Goal: Task Accomplishment & Management: Complete application form

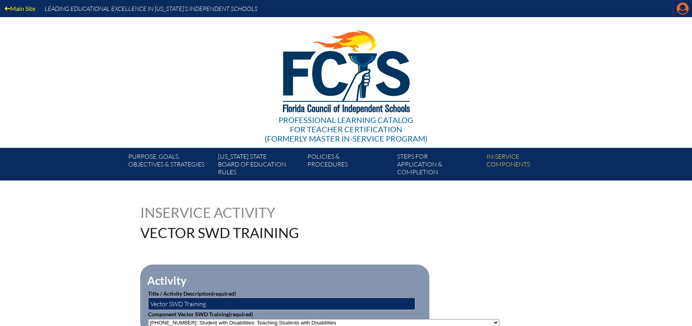
click at [680, 9] on icon at bounding box center [683, 9] width 12 height 12
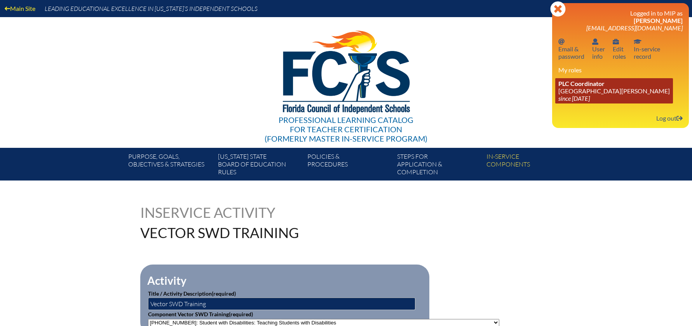
click at [566, 93] on link "PLC Coordinator [GEOGRAPHIC_DATA][PERSON_NAME] since [DATE]" at bounding box center [615, 90] width 118 height 25
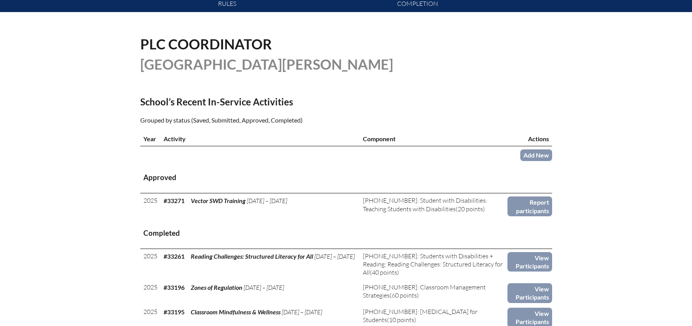
scroll to position [206, 0]
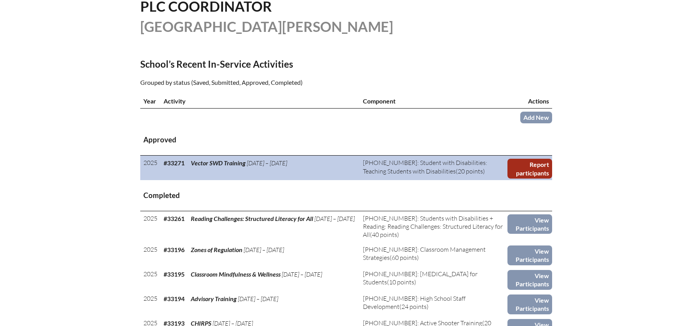
click at [532, 171] on link "Report participants" at bounding box center [530, 169] width 44 height 20
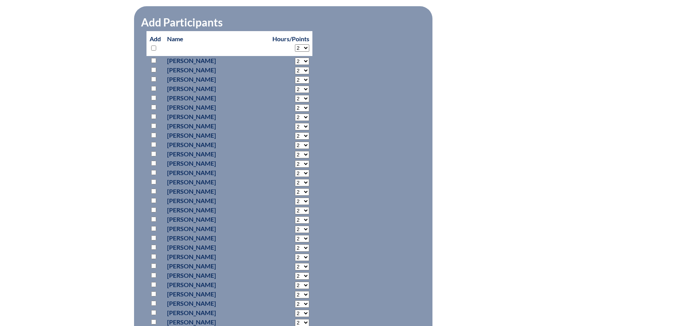
scroll to position [404, 0]
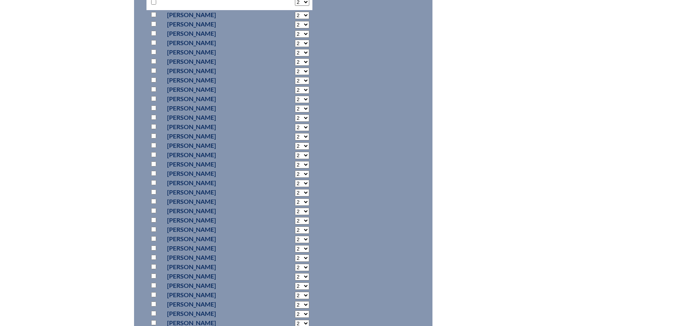
click at [153, 87] on input "checkbox" at bounding box center [153, 89] width 5 height 5
checkbox input "true"
click at [295, 86] on select "2 3 4 5 6 7 8 9 10 11 12 13 14 15 16 17 18 19 20 0" at bounding box center [302, 89] width 14 height 7
select select "20"
click at [295, 86] on select "2 3 4 5 6 7 8 9 10 11 12 13 14 15 16 17 18 19 20 0" at bounding box center [302, 89] width 14 height 7
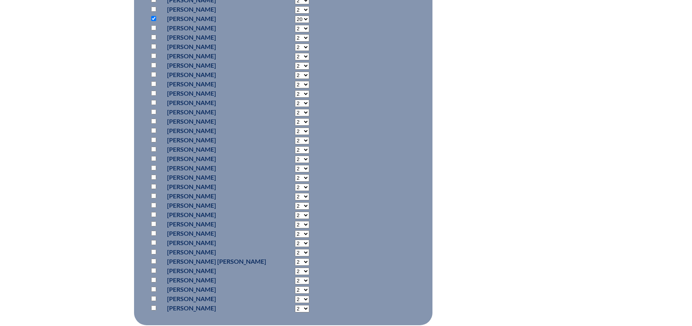
scroll to position [623, 0]
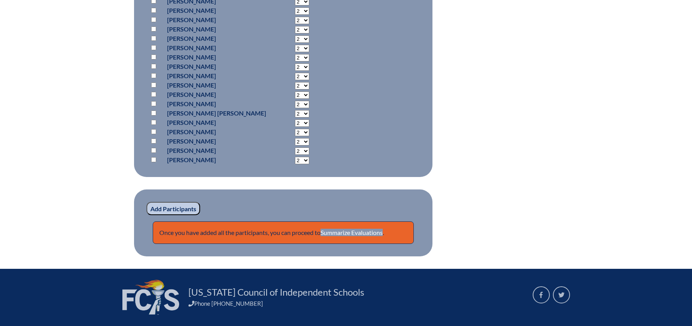
click at [168, 202] on input "Add Participants" at bounding box center [174, 208] width 54 height 13
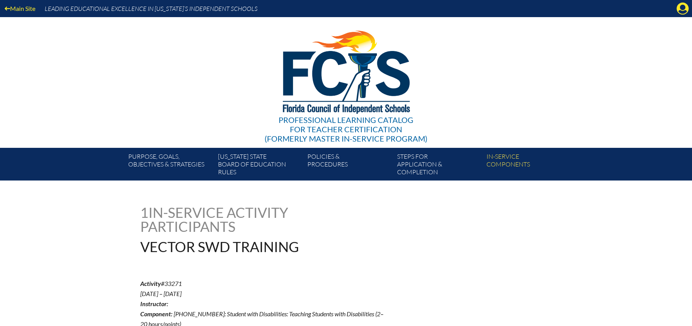
scroll to position [647, 0]
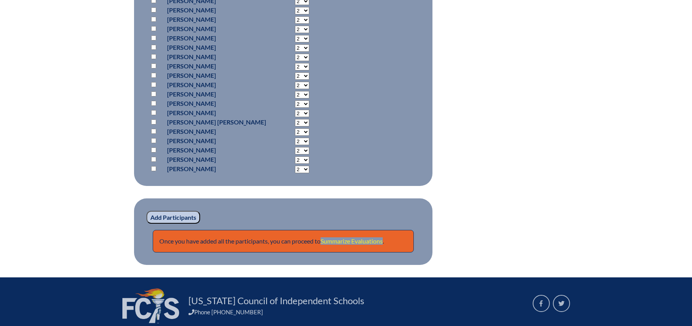
click at [341, 237] on link "Summarize Evaluations" at bounding box center [352, 240] width 62 height 7
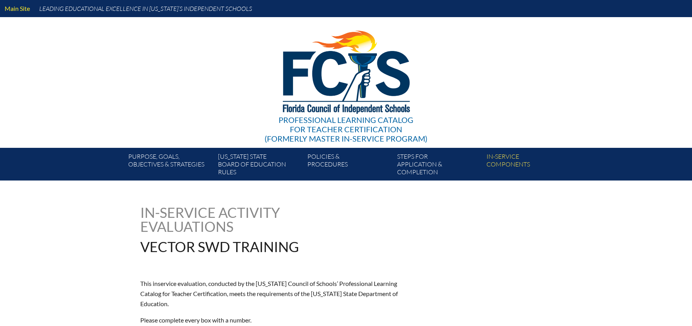
type input "0"
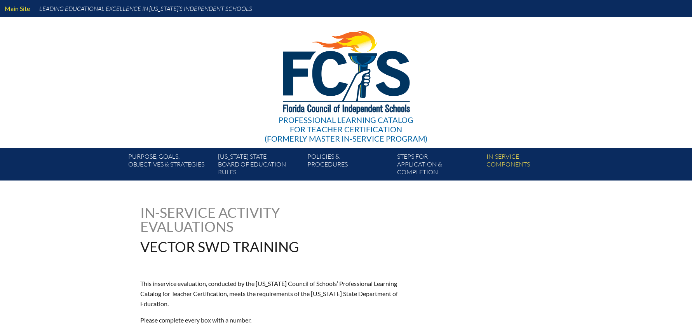
type input "0"
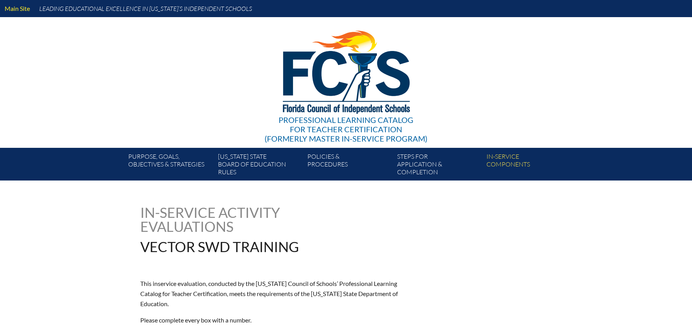
type input "0"
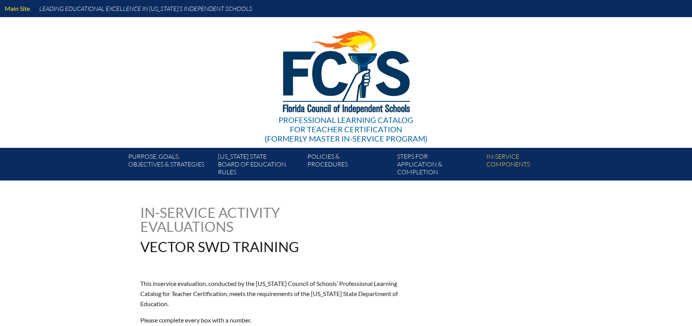
type input "0"
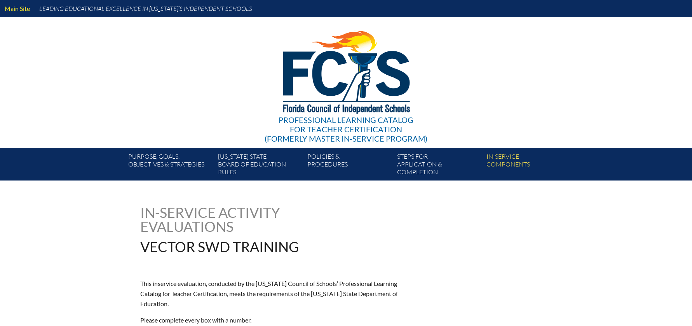
type input "0"
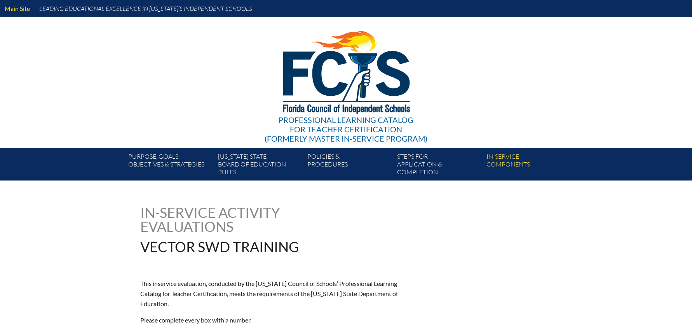
type input "0"
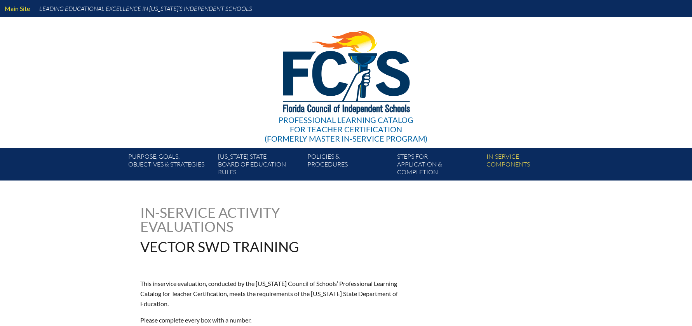
type input "0"
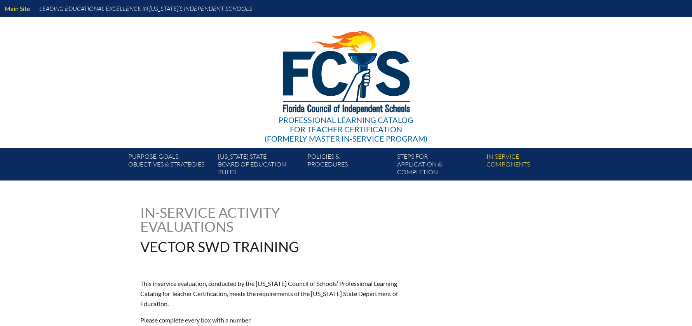
type input "0"
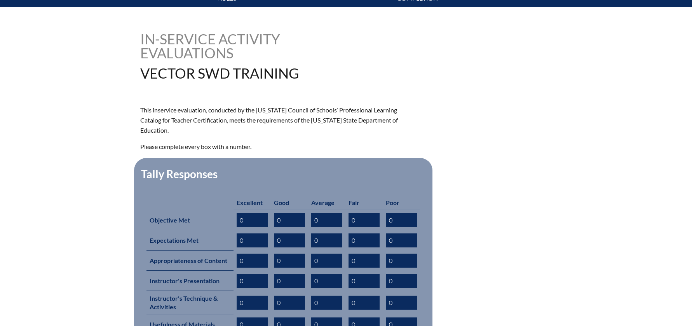
scroll to position [182, 0]
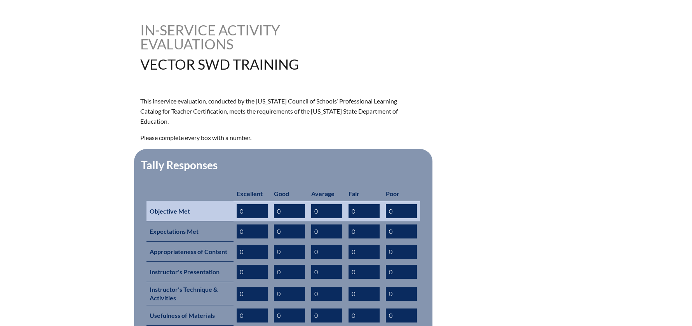
click at [250, 204] on input "0" at bounding box center [252, 211] width 31 height 14
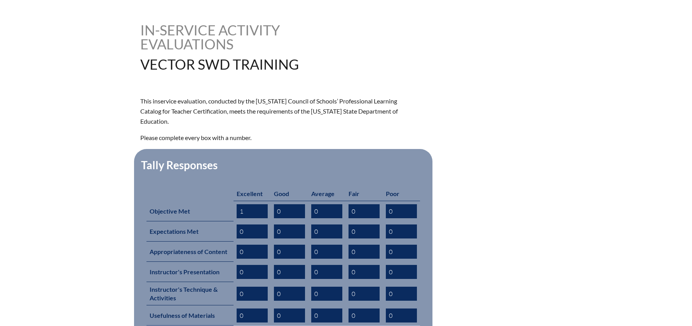
type input "1"
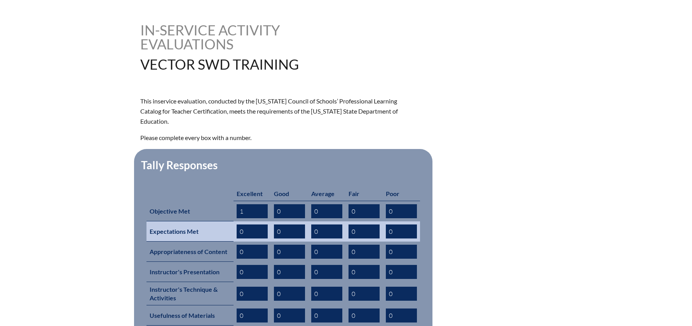
type input "1"
click at [250, 224] on input "0" at bounding box center [252, 231] width 31 height 14
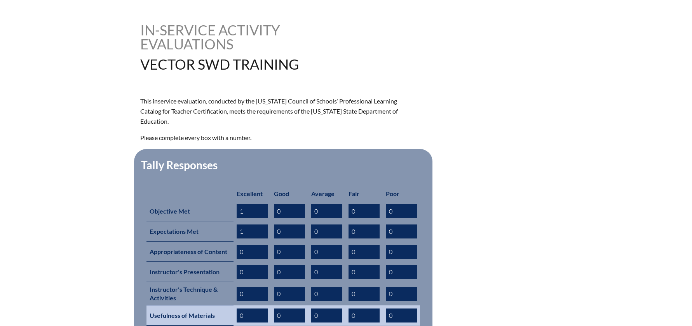
type input "1"
click at [244, 308] on input "0" at bounding box center [252, 315] width 31 height 14
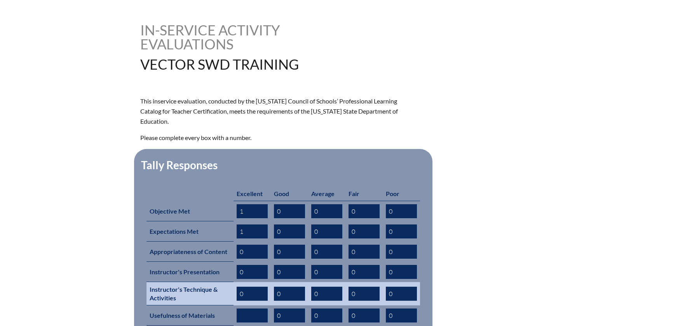
type input "1"
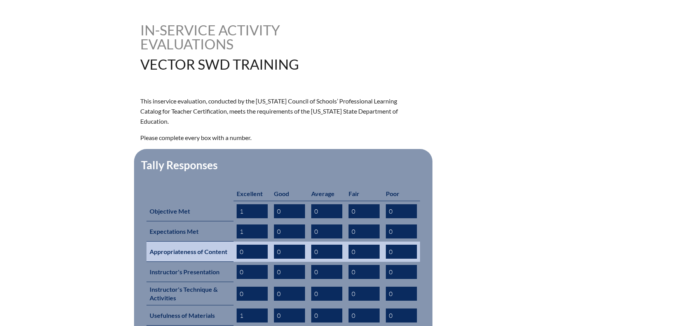
type input "1"
click at [241, 245] on input "0" at bounding box center [252, 252] width 31 height 14
click at [250, 245] on input "0" at bounding box center [252, 252] width 31 height 14
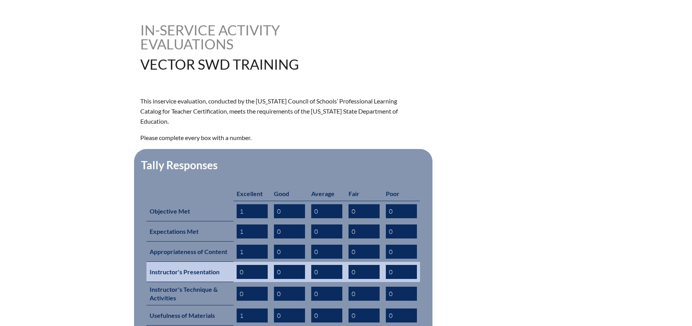
type input "1"
click at [250, 265] on input "0" at bounding box center [252, 272] width 31 height 14
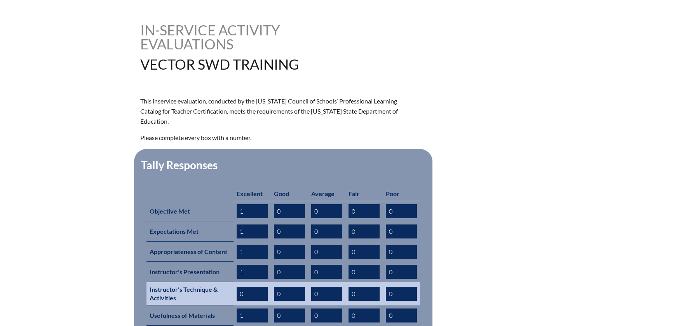
type input "1"
click at [246, 287] on input "0" at bounding box center [252, 294] width 31 height 14
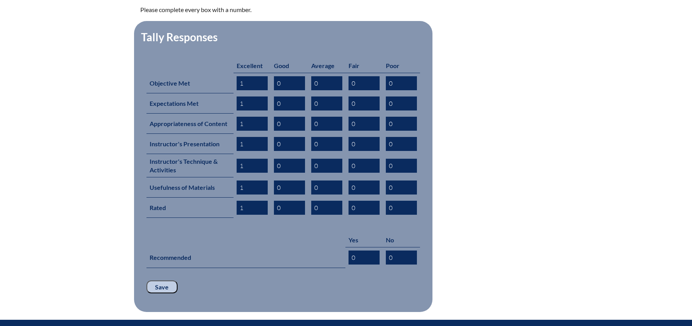
scroll to position [311, 0]
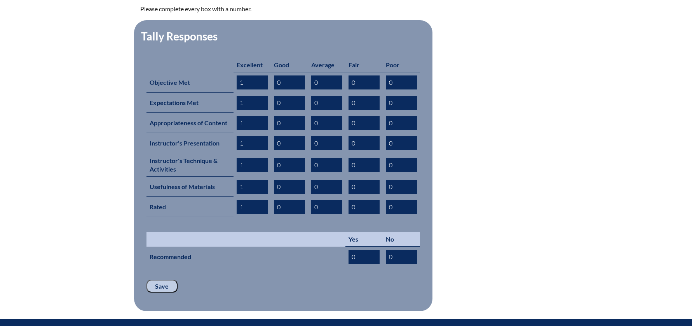
type input "1"
click at [306, 232] on td at bounding box center [246, 239] width 199 height 15
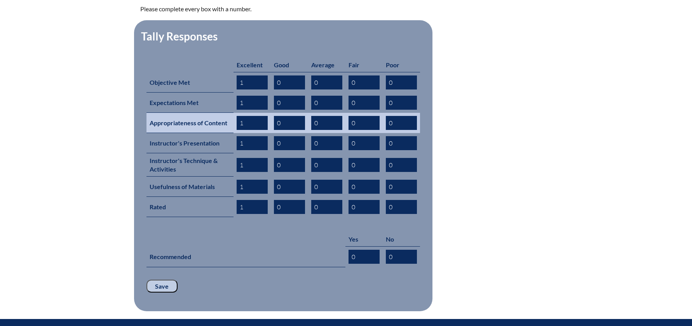
click at [257, 116] on input "1" at bounding box center [252, 123] width 31 height 14
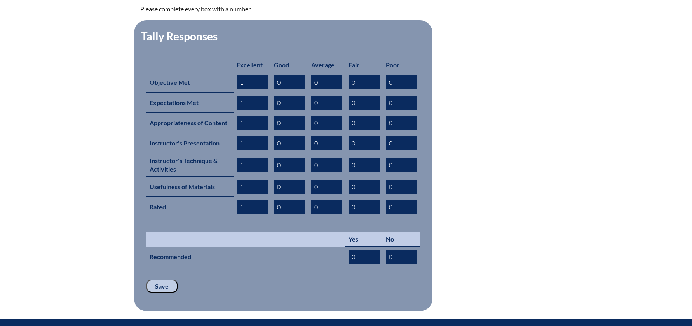
drag, startPoint x: 270, startPoint y: 220, endPoint x: 336, endPoint y: 257, distance: 75.5
click at [271, 232] on td at bounding box center [246, 239] width 199 height 15
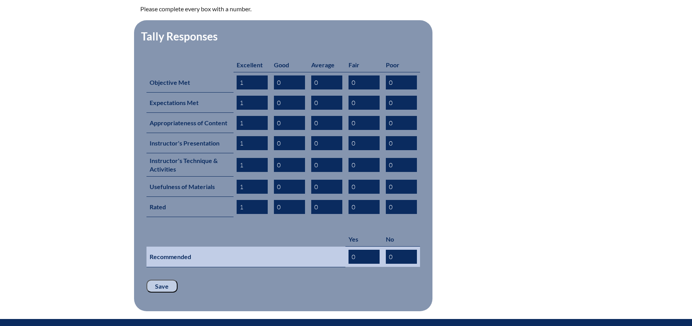
click at [357, 250] on input "0" at bounding box center [364, 257] width 31 height 14
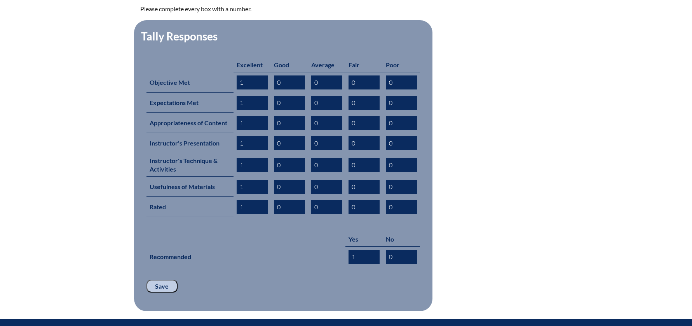
type input "1"
click at [162, 280] on input "Save" at bounding box center [162, 286] width 31 height 13
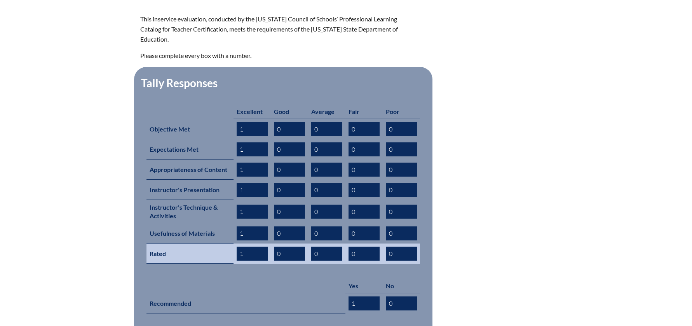
scroll to position [329, 0]
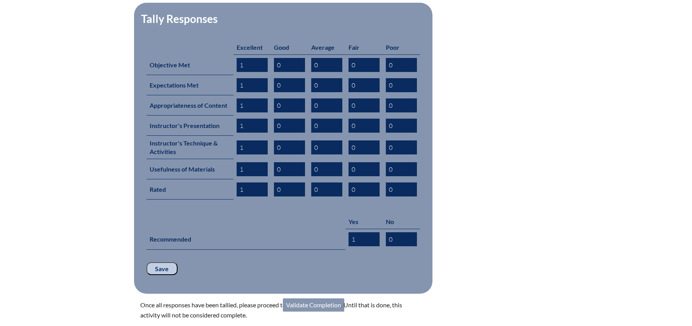
click at [313, 298] on link "Validate Completion" at bounding box center [313, 304] width 61 height 13
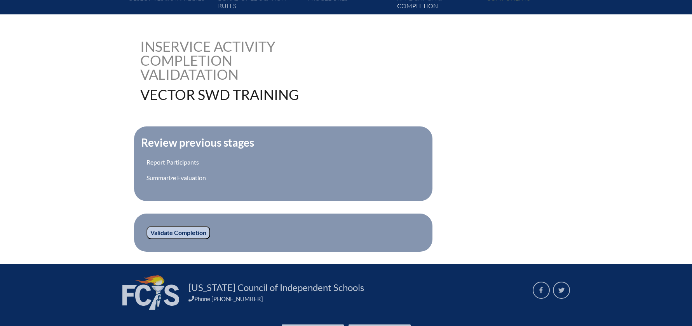
scroll to position [171, 0]
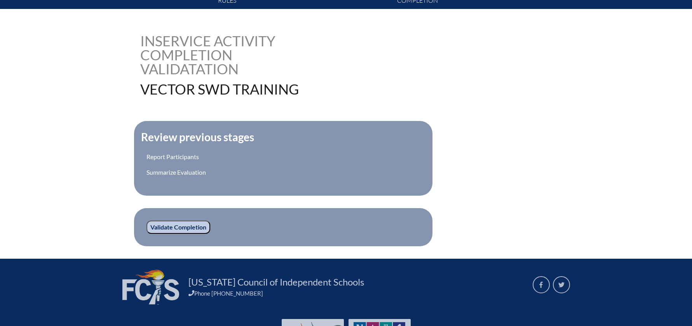
click at [191, 224] on input "Validate Completion" at bounding box center [179, 226] width 64 height 13
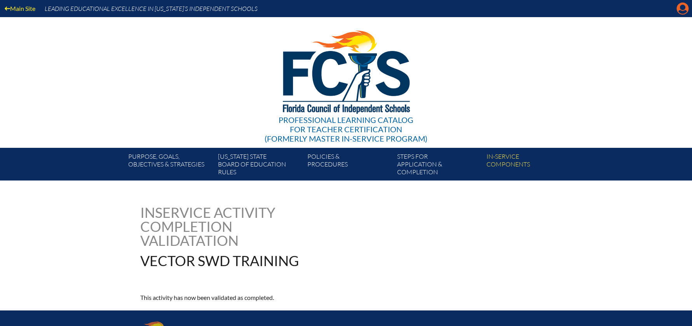
click at [683, 7] on icon "Manage account" at bounding box center [683, 8] width 12 height 12
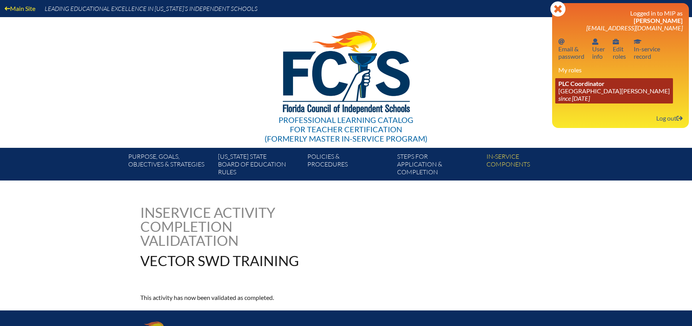
click at [585, 89] on link "PLC Coordinator St. Johns Country Day School since 2022 Aug 3" at bounding box center [615, 90] width 118 height 25
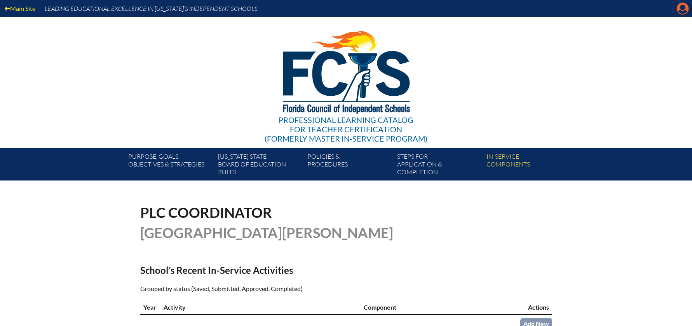
click at [678, 12] on icon at bounding box center [683, 9] width 12 height 12
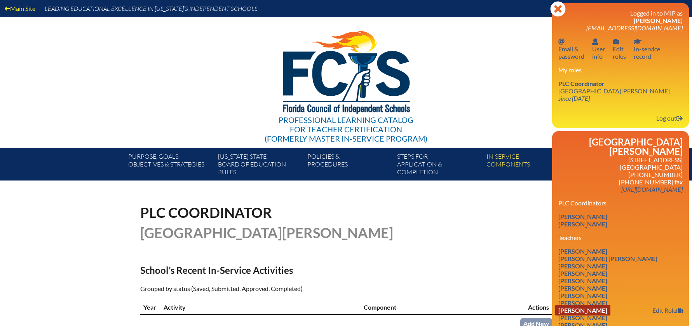
click at [589, 305] on link "Jordan Erickson" at bounding box center [583, 310] width 55 height 10
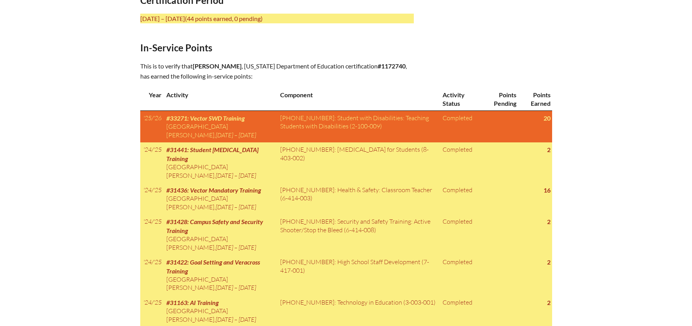
scroll to position [355, 0]
